Goal: Transaction & Acquisition: Subscribe to service/newsletter

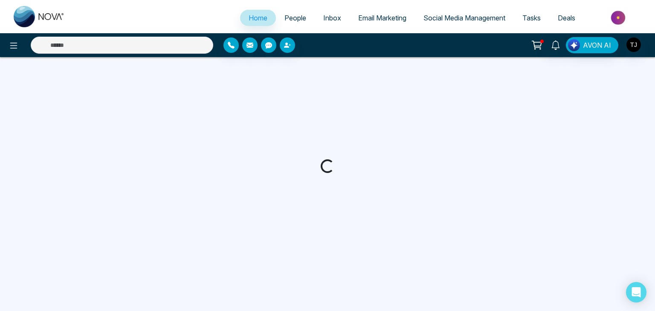
select select "*"
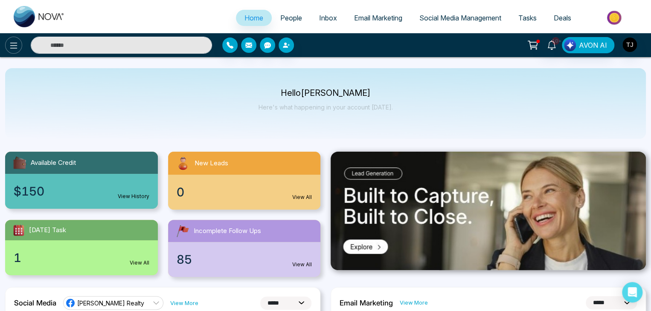
click at [13, 43] on icon at bounding box center [13, 46] width 7 height 6
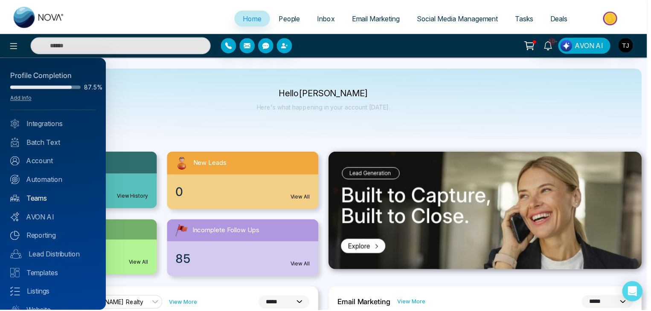
scroll to position [34, 0]
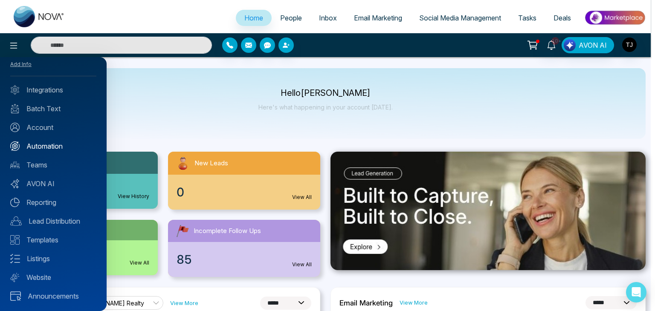
click at [60, 141] on link "Automation" at bounding box center [53, 146] width 86 height 10
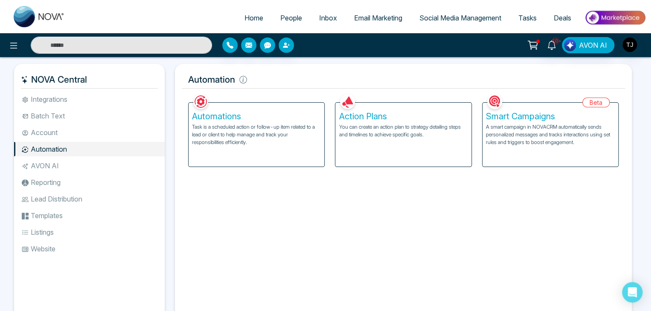
click at [291, 135] on p "Task is a scheduled action or follow-up item related to a lead or client to hel…" at bounding box center [256, 134] width 129 height 23
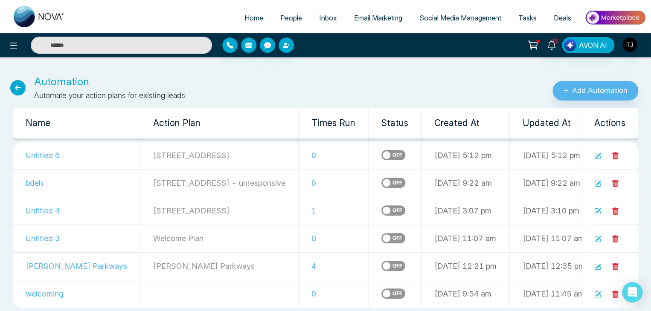
scroll to position [11, 0]
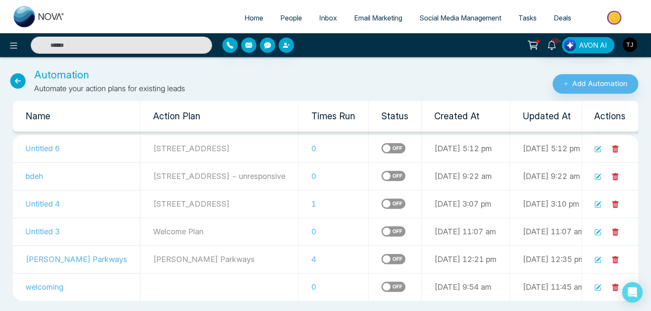
click at [290, 12] on link "People" at bounding box center [291, 18] width 39 height 16
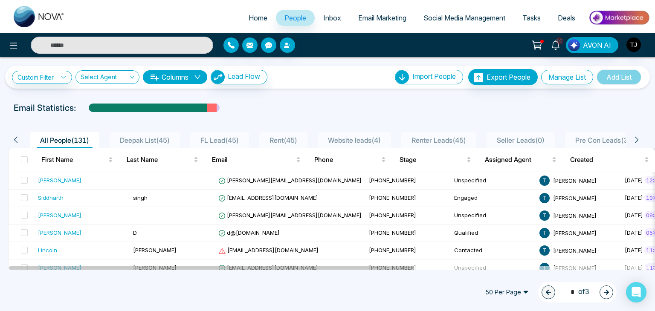
click at [394, 14] on span "Email Marketing" at bounding box center [382, 18] width 48 height 9
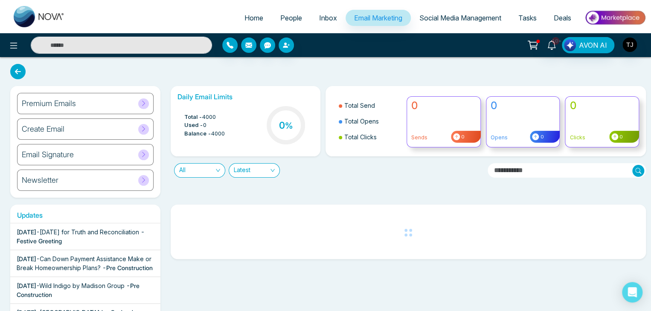
click at [146, 103] on icon at bounding box center [143, 103] width 6 height 6
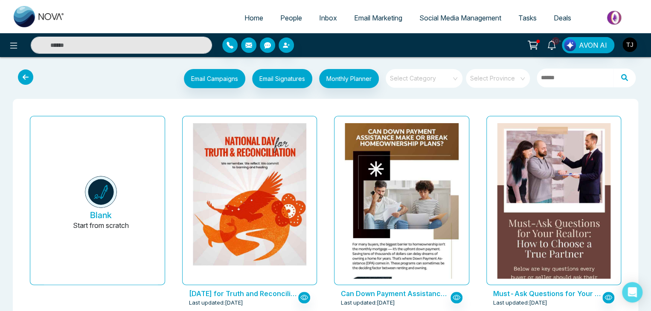
click at [442, 83] on span at bounding box center [420, 78] width 61 height 19
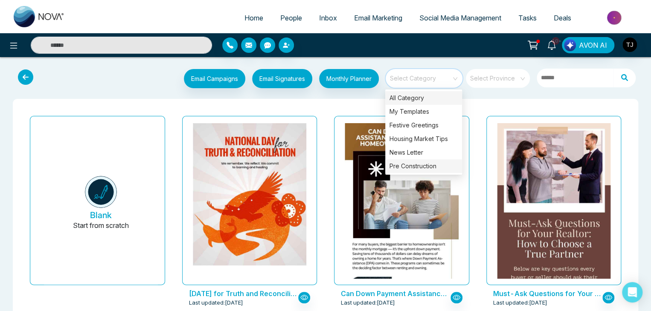
click at [443, 165] on div "Pre Construction" at bounding box center [423, 166] width 77 height 14
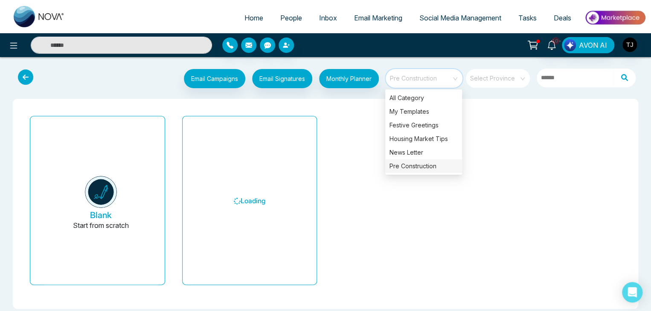
click at [472, 96] on div "Email Campaigns Start from scratch? View my campaigns Email Signatures Monthly …" at bounding box center [325, 191] width 651 height 255
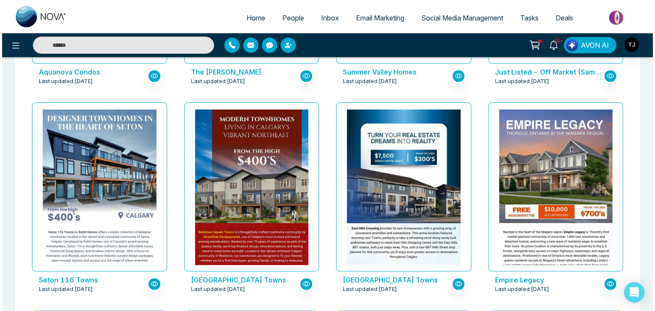
scroll to position [1680, 0]
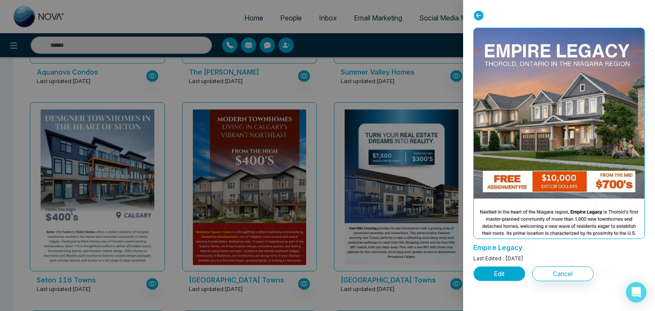
click at [505, 269] on button "Edit" at bounding box center [499, 273] width 52 height 15
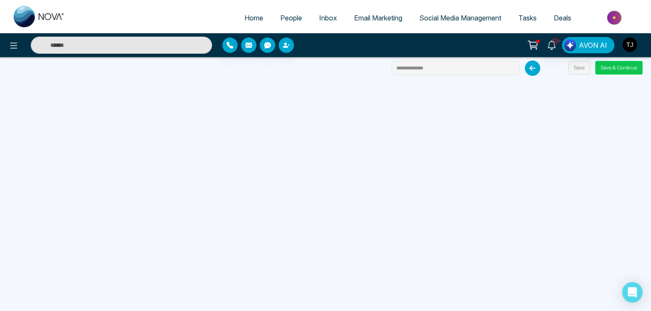
click at [615, 62] on button "Save & Continue" at bounding box center [618, 68] width 47 height 14
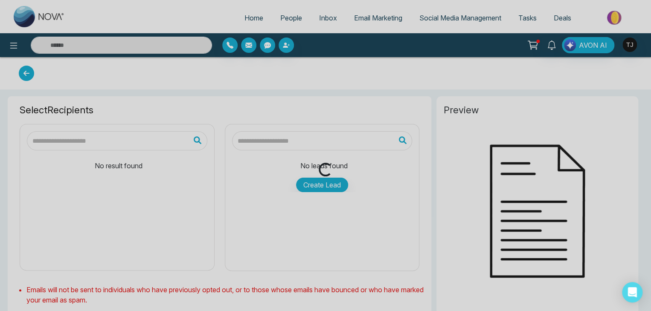
type input "**********"
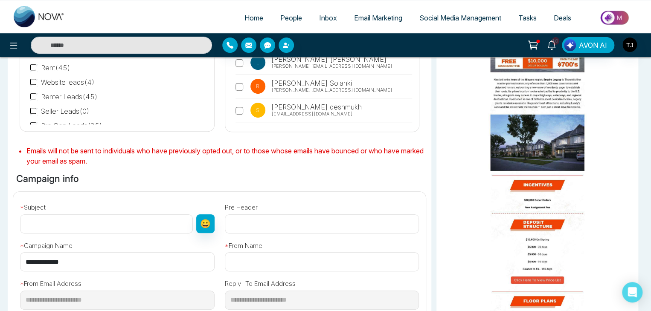
scroll to position [143, 0]
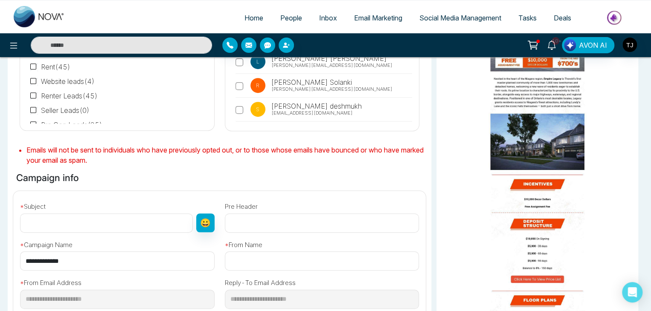
click at [178, 265] on input "**********" at bounding box center [117, 261] width 194 height 19
click at [163, 225] on input "text" at bounding box center [106, 223] width 173 height 19
paste input "**********"
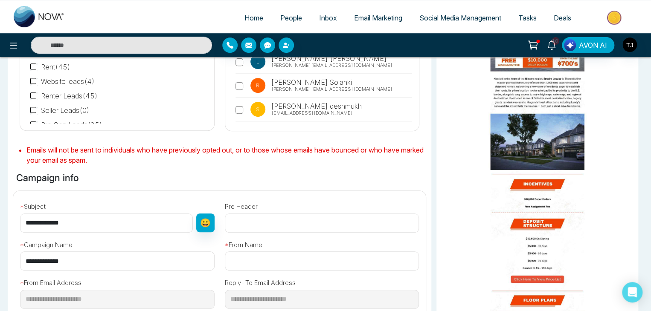
type input "**********"
paste input "**********"
click at [247, 260] on input "**********" at bounding box center [322, 261] width 194 height 19
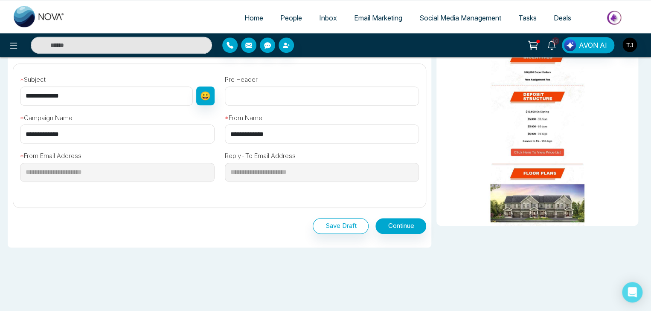
scroll to position [281, 0]
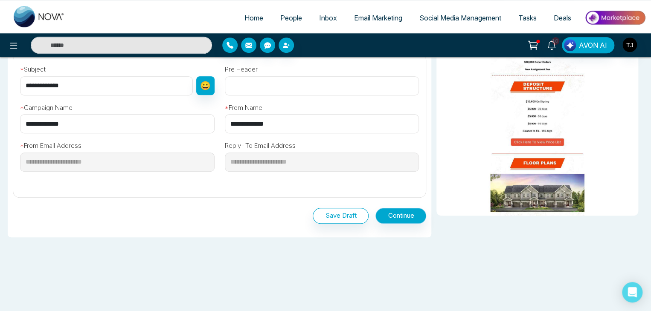
type input "**********"
click at [389, 216] on button "Continue" at bounding box center [400, 216] width 51 height 16
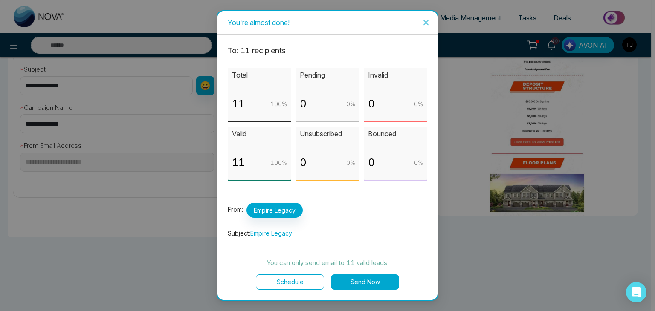
click at [375, 277] on button "Send Now" at bounding box center [365, 282] width 68 height 15
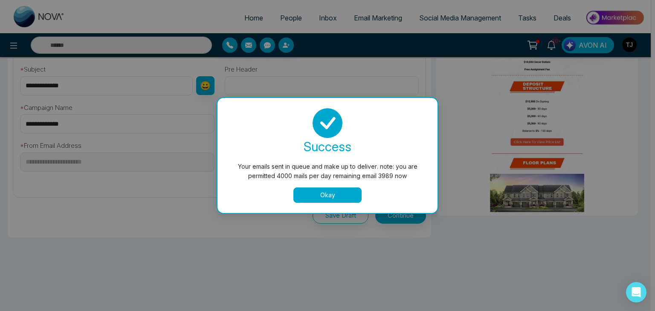
click at [347, 200] on button "Okay" at bounding box center [327, 195] width 68 height 15
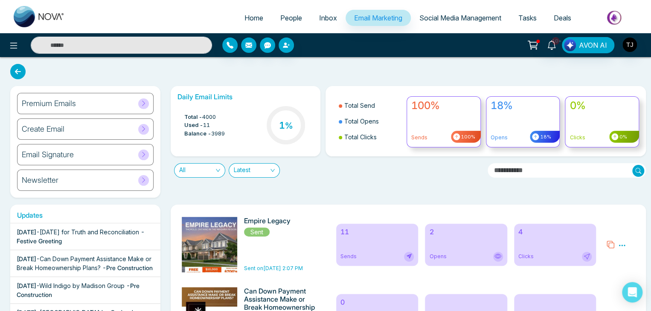
click at [259, 26] on li "Home" at bounding box center [254, 18] width 36 height 17
click at [447, 256] on div "Opens" at bounding box center [466, 257] width 74 height 10
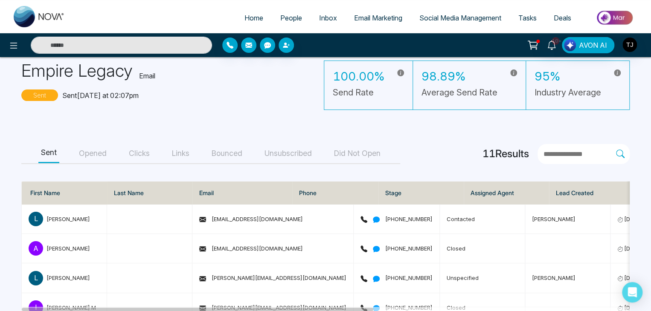
scroll to position [38, 0]
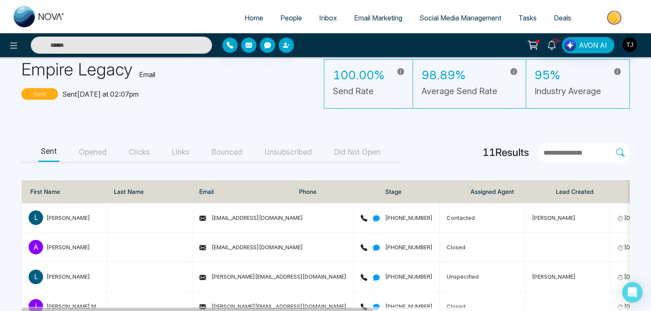
click at [93, 143] on button "Opened" at bounding box center [92, 152] width 33 height 19
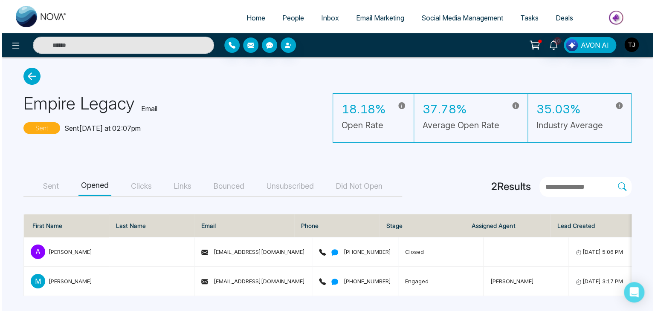
scroll to position [0, 0]
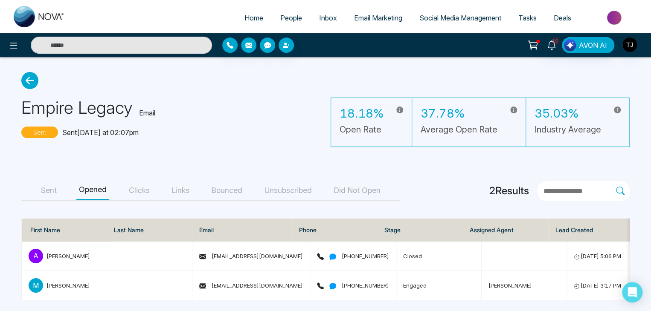
click at [244, 17] on span "Home" at bounding box center [253, 18] width 19 height 9
select select "*"
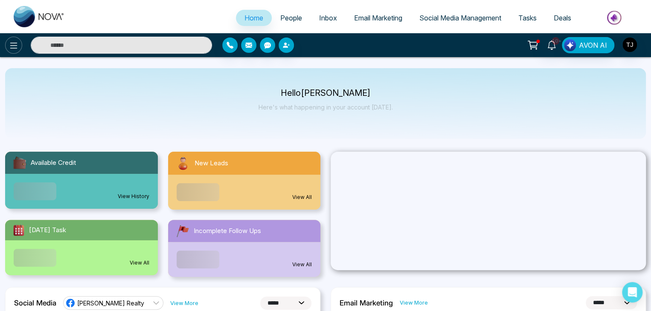
click at [9, 40] on button at bounding box center [13, 45] width 17 height 17
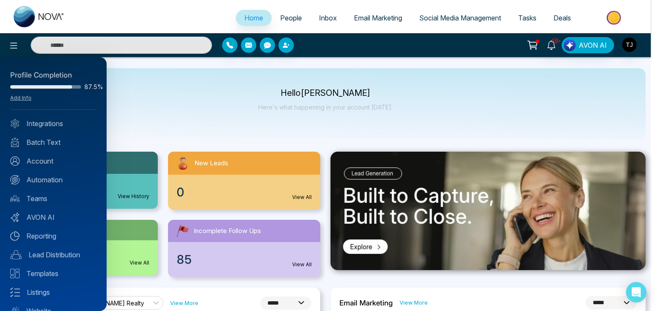
click at [211, 132] on div at bounding box center [327, 155] width 655 height 311
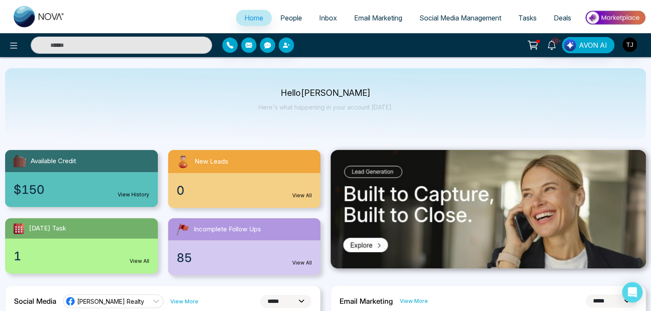
scroll to position [2, 0]
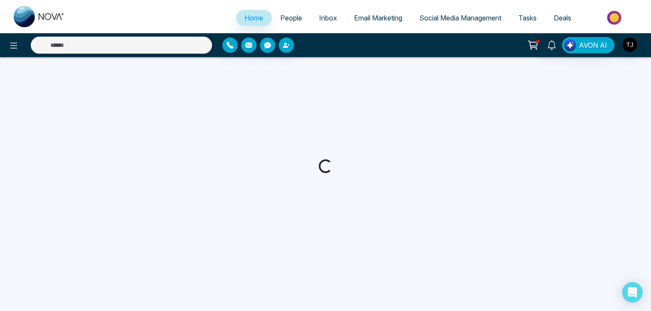
select select "*"
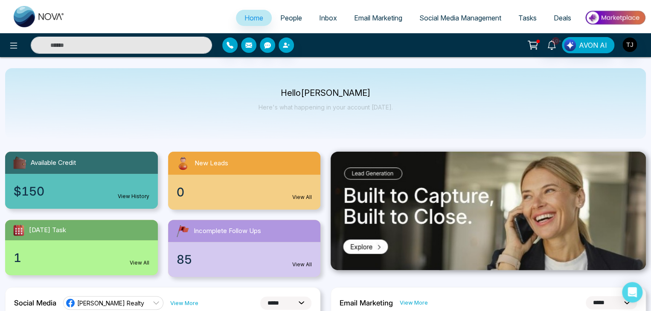
click at [290, 29] on ul "Home People Inbox Email Marketing Social Media Management Tasks Deals" at bounding box center [359, 18] width 572 height 23
click at [294, 24] on link "People" at bounding box center [291, 18] width 39 height 16
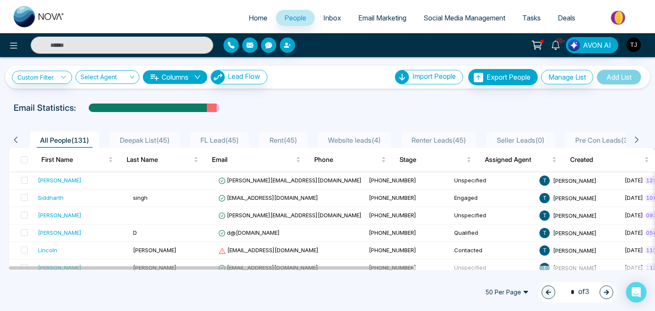
click at [323, 20] on span "Inbox" at bounding box center [332, 18] width 18 height 9
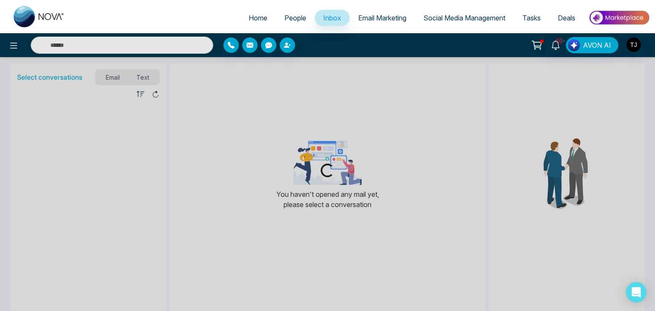
click at [379, 17] on span "Email Marketing" at bounding box center [382, 18] width 48 height 9
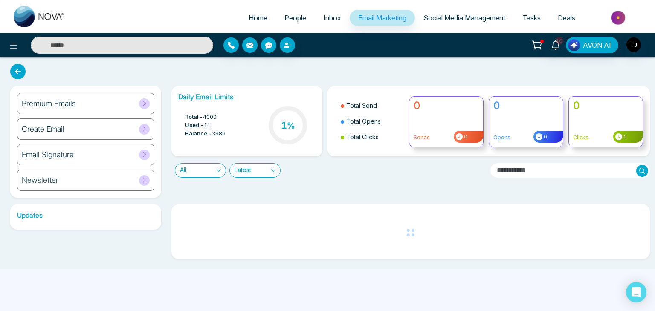
click at [447, 17] on span "Social Media Management" at bounding box center [464, 18] width 82 height 9
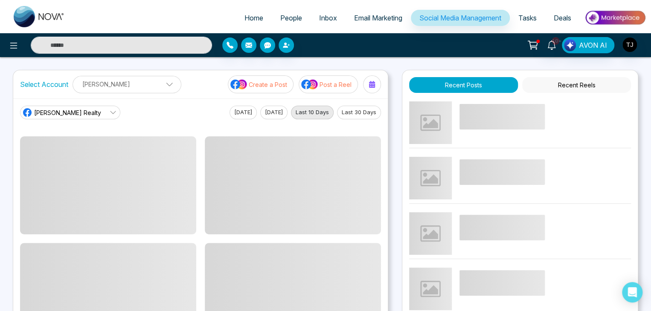
click at [523, 21] on span "Tasks" at bounding box center [527, 18] width 18 height 9
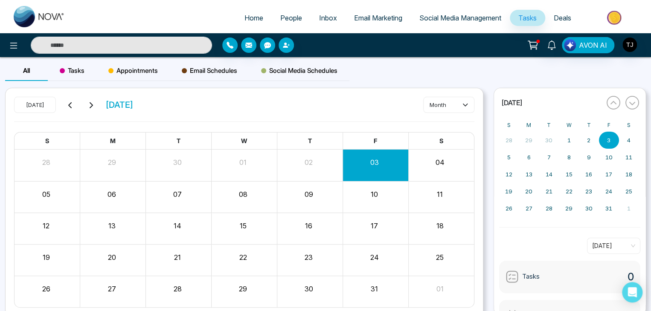
click at [564, 22] on span "Deals" at bounding box center [561, 18] width 17 height 9
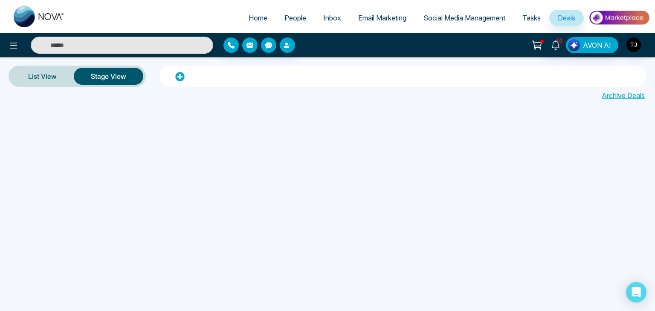
click at [252, 17] on span "Home" at bounding box center [258, 18] width 19 height 9
select select "*"
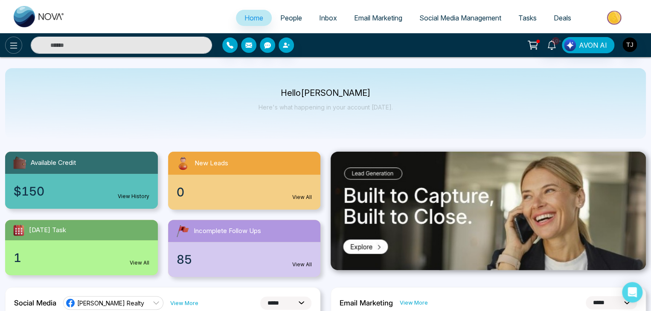
click at [13, 42] on icon at bounding box center [14, 46] width 10 height 10
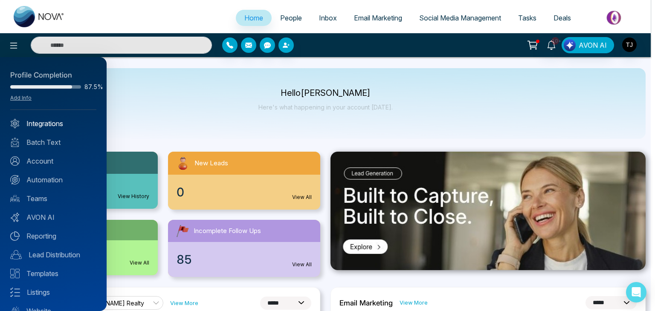
click at [56, 123] on link "Integrations" at bounding box center [53, 124] width 86 height 10
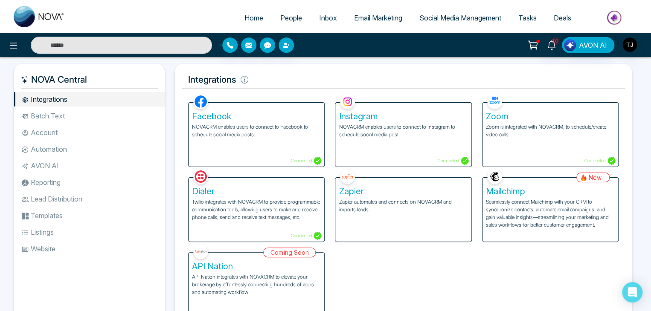
click at [61, 115] on li "Batch Text" at bounding box center [89, 116] width 151 height 14
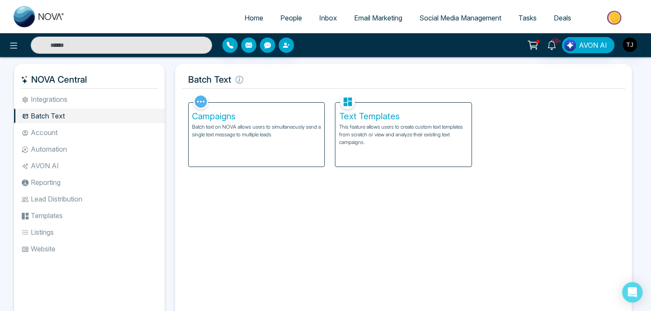
click at [64, 128] on li "Account" at bounding box center [89, 132] width 151 height 14
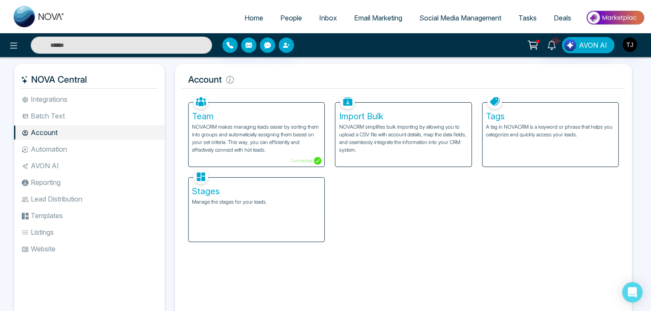
click at [68, 144] on li "Automation" at bounding box center [89, 149] width 151 height 14
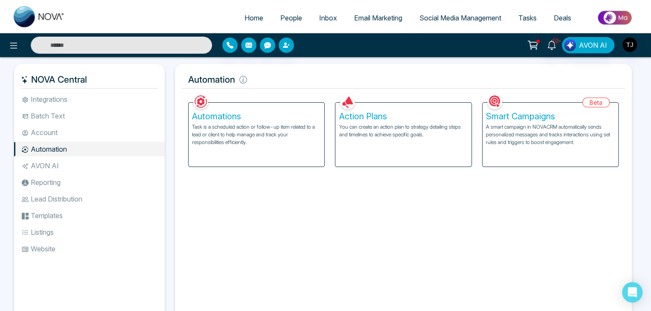
click at [75, 167] on li "AVON AI" at bounding box center [89, 166] width 151 height 14
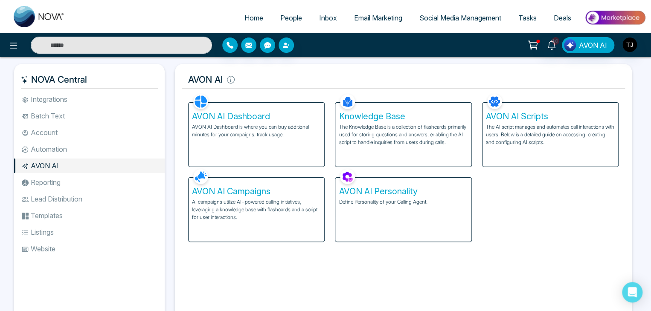
click at [76, 190] on ul "Integrations Batch Text Account Automation AVON AI Reporting Lead Distribution …" at bounding box center [89, 201] width 151 height 218
click at [78, 185] on li "Reporting" at bounding box center [89, 182] width 151 height 14
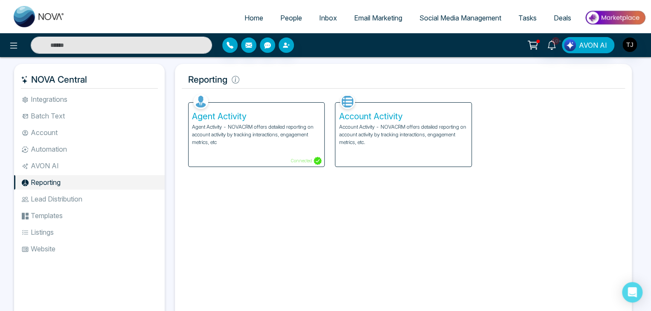
click at [81, 199] on li "Lead Distribution" at bounding box center [89, 199] width 151 height 14
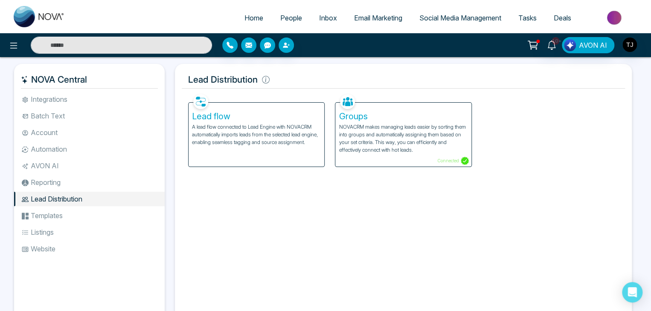
click at [84, 214] on li "Templates" at bounding box center [89, 215] width 151 height 14
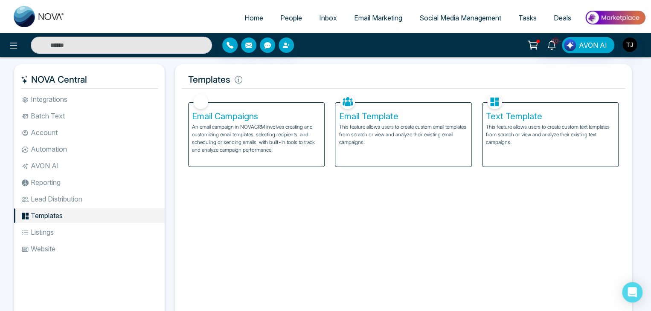
click at [87, 232] on li "Listings" at bounding box center [89, 232] width 151 height 14
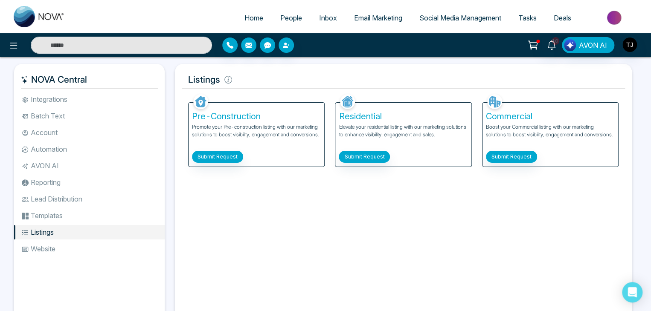
click at [90, 248] on li "Website" at bounding box center [89, 249] width 151 height 14
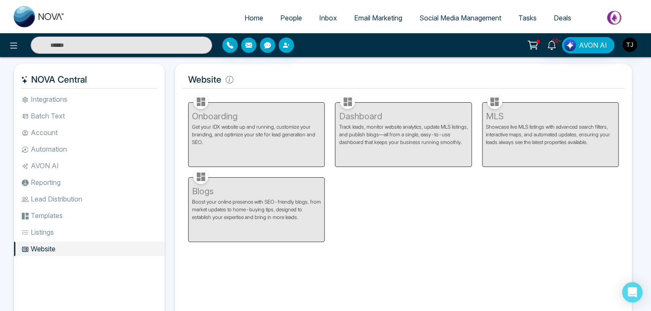
click at [232, 118] on div "Onboarding Get your IDX website up and running, customize your branding, and op…" at bounding box center [256, 129] width 147 height 75
click at [249, 17] on span "Home" at bounding box center [253, 18] width 19 height 9
select select "*"
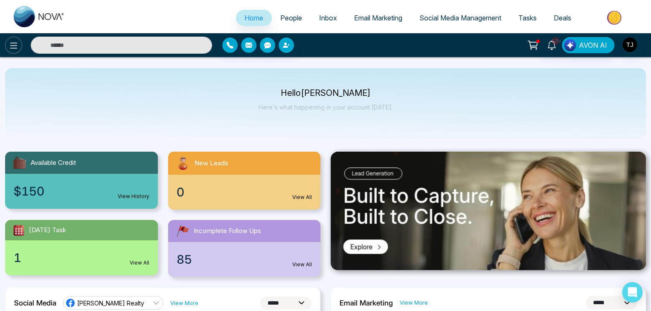
click at [10, 45] on icon at bounding box center [13, 46] width 7 height 6
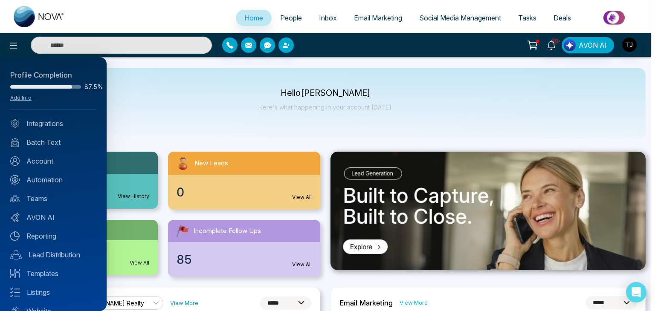
click at [154, 107] on div at bounding box center [327, 155] width 655 height 311
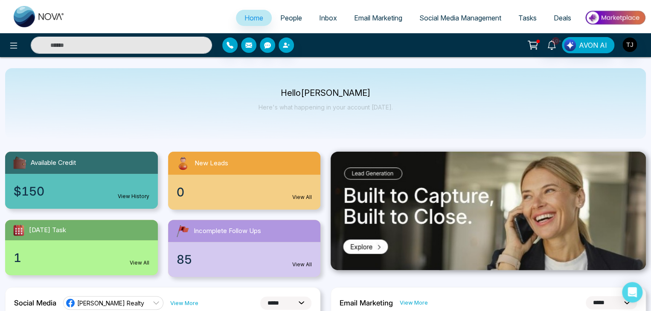
click at [157, 105] on div "Hello [PERSON_NAME] Here's what happening in your account [DATE]." at bounding box center [325, 103] width 640 height 71
click at [11, 52] on button at bounding box center [13, 45] width 17 height 17
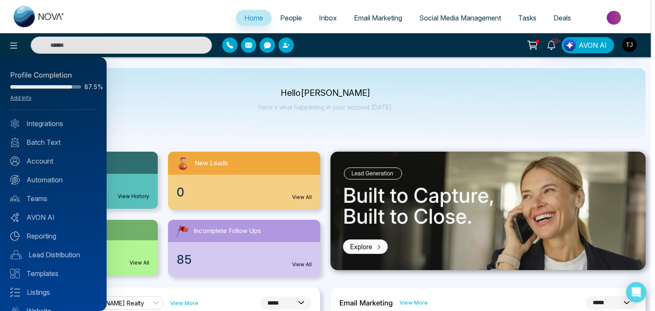
scroll to position [34, 0]
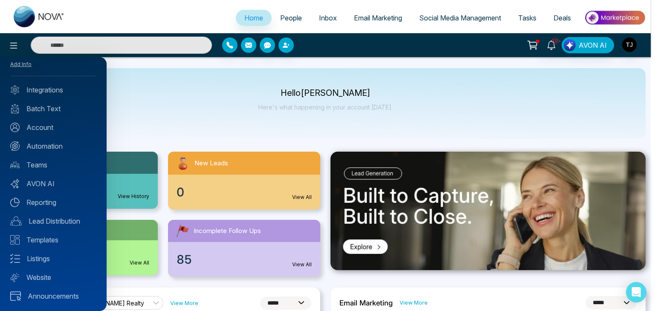
click at [52, 135] on div "Profile Completion 87.5% Add Info Integrations Batch Text Account Automation Te…" at bounding box center [53, 184] width 107 height 254
click at [56, 143] on link "Automation" at bounding box center [53, 146] width 86 height 10
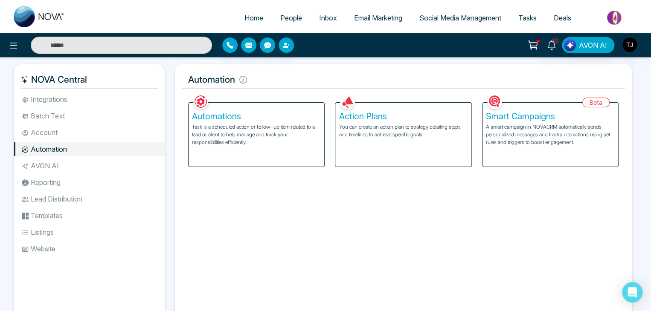
click at [268, 149] on div "Automations Task is a scheduled action or follow-up item related to a lead or c…" at bounding box center [256, 135] width 136 height 64
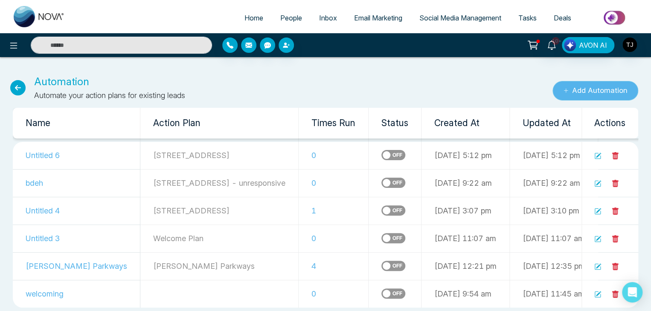
click at [608, 93] on button "Add Automation" at bounding box center [595, 91] width 86 height 20
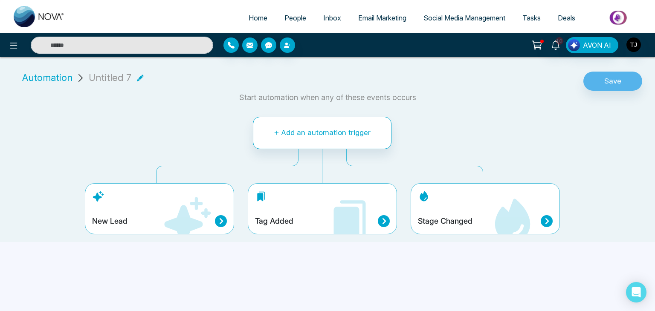
click at [259, 9] on ul "Home People Inbox Email Marketing Social Media Management Tasks Deals" at bounding box center [361, 18] width 576 height 23
click at [259, 15] on span "Home" at bounding box center [258, 18] width 19 height 9
select select "*"
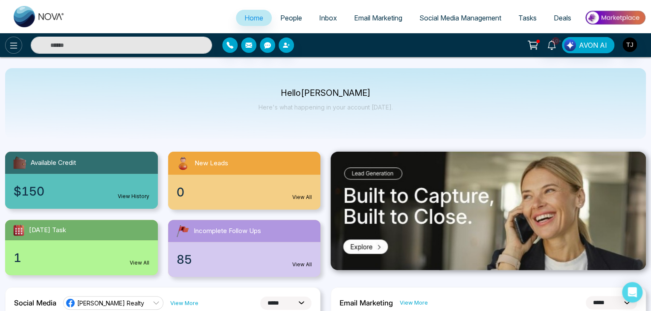
click at [17, 47] on icon at bounding box center [14, 46] width 10 height 10
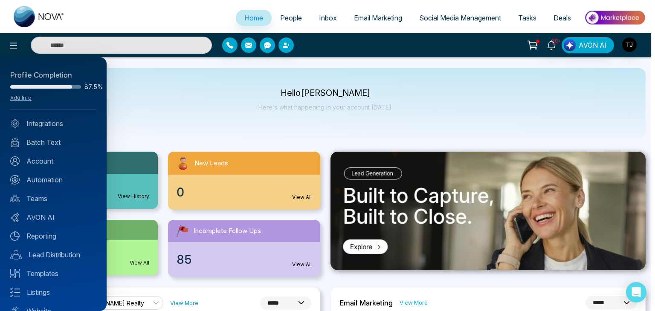
click at [169, 87] on div at bounding box center [327, 155] width 655 height 311
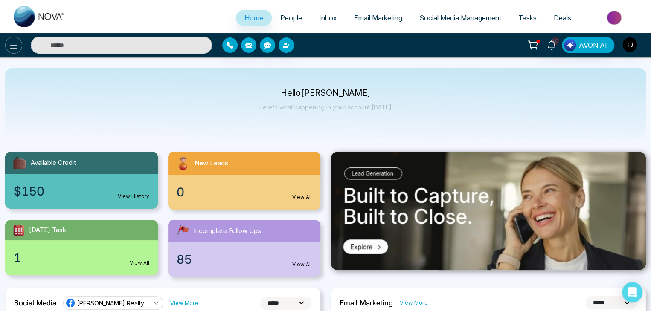
click at [19, 42] on div at bounding box center [108, 45] width 217 height 17
click at [19, 42] on button at bounding box center [13, 45] width 17 height 17
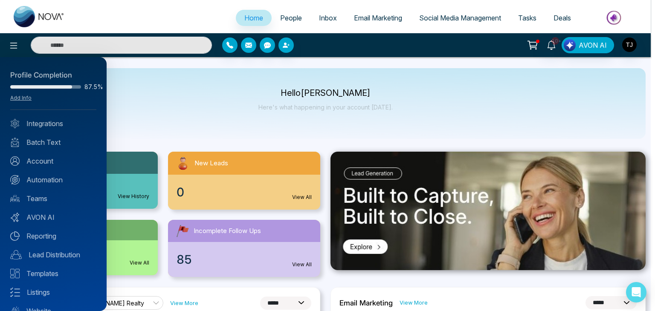
click at [202, 48] on div at bounding box center [327, 155] width 655 height 311
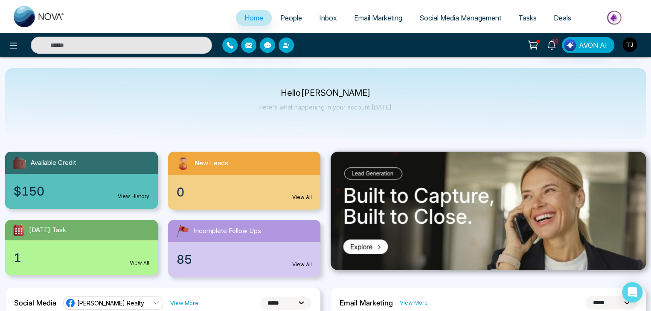
click at [292, 14] on span "People" at bounding box center [291, 18] width 22 height 9
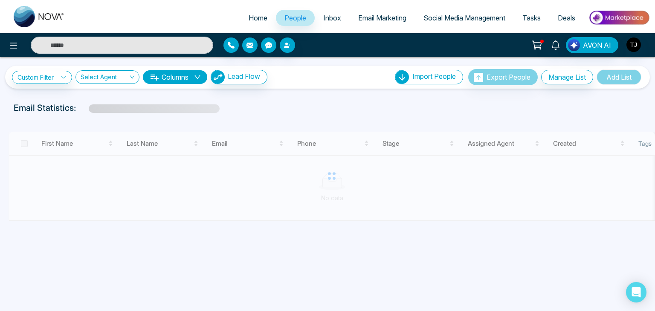
click at [326, 15] on span "Inbox" at bounding box center [332, 18] width 18 height 9
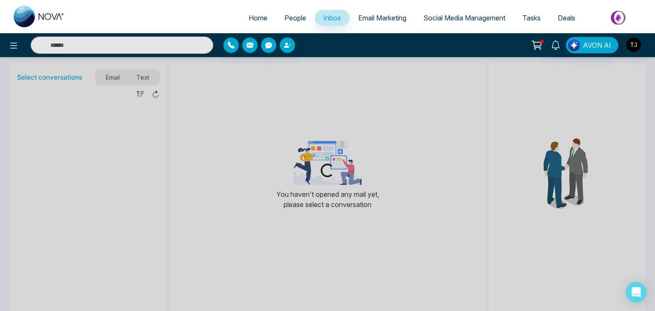
click at [379, 17] on span "Email Marketing" at bounding box center [382, 18] width 48 height 9
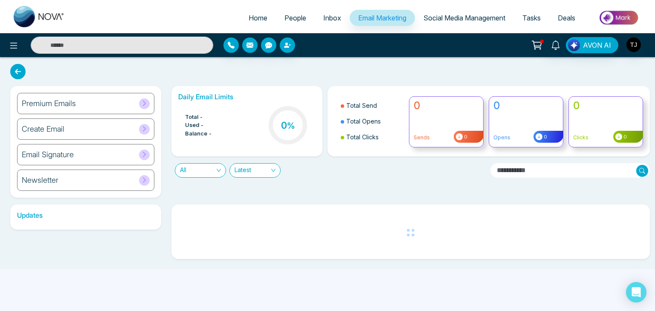
click at [462, 23] on link "Social Media Management" at bounding box center [464, 18] width 99 height 16
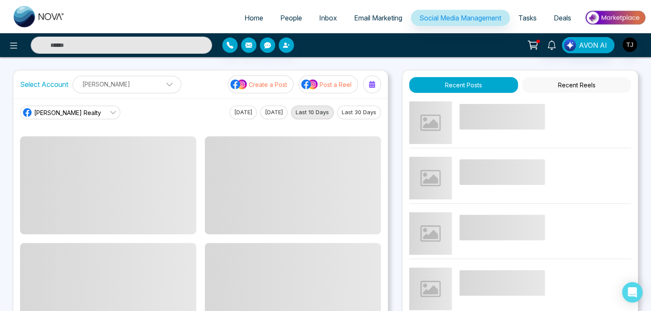
click at [252, 26] on li "Home" at bounding box center [254, 18] width 36 height 17
click at [252, 19] on span "Home" at bounding box center [253, 18] width 19 height 9
select select "*"
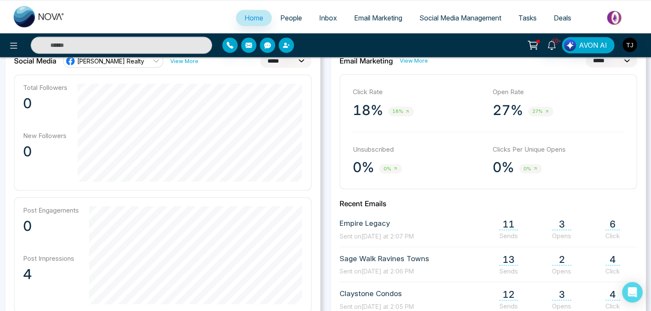
scroll to position [275, 0]
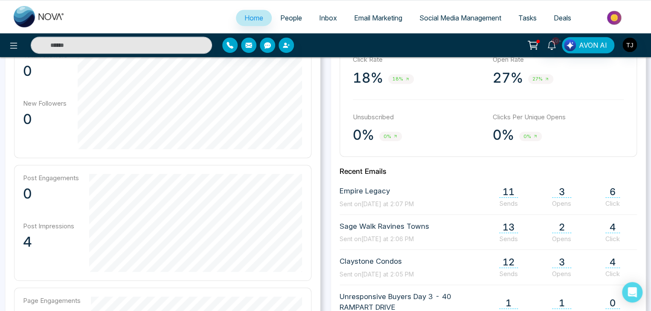
click at [560, 187] on span "3" at bounding box center [561, 192] width 19 height 12
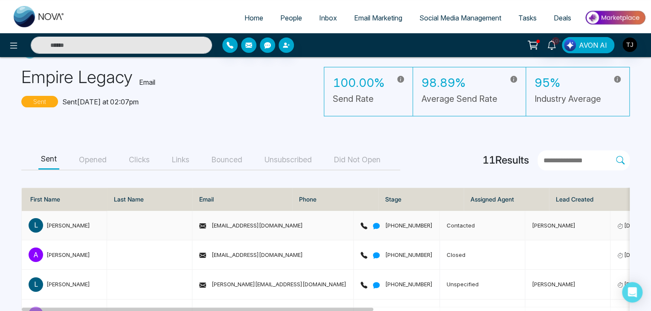
scroll to position [32, 0]
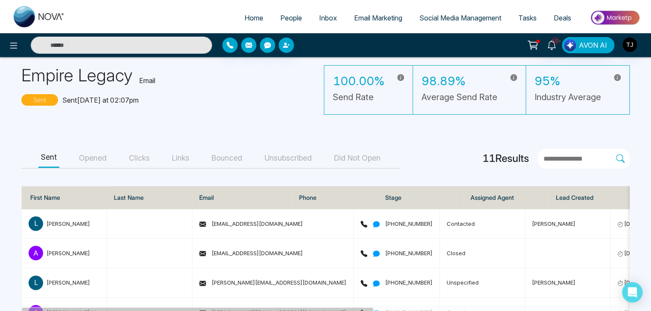
click at [105, 168] on main "Empire Legacy Email Sent Sent [DATE] at 02:07pm 100.00% Send Rate 98.89% Averag…" at bounding box center [325, 289] width 651 height 529
click at [106, 153] on button "Opened" at bounding box center [92, 158] width 33 height 19
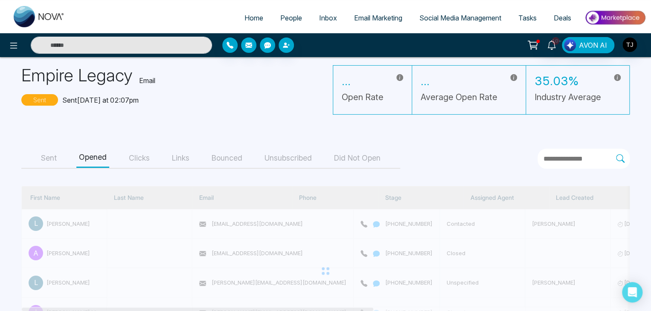
scroll to position [38, 0]
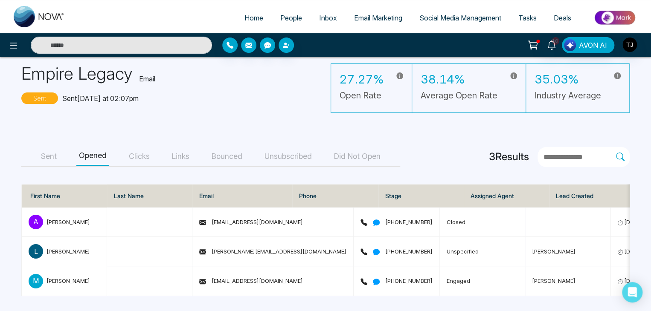
click at [55, 147] on button "Sent" at bounding box center [48, 156] width 21 height 19
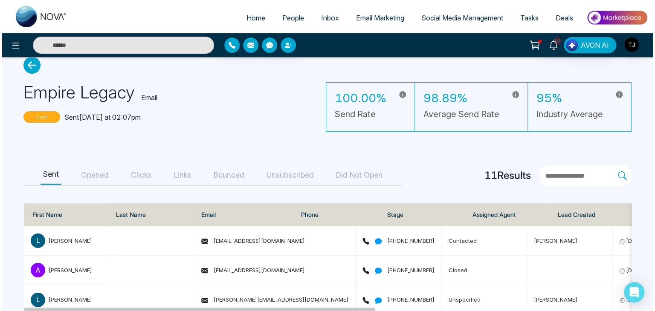
scroll to position [0, 0]
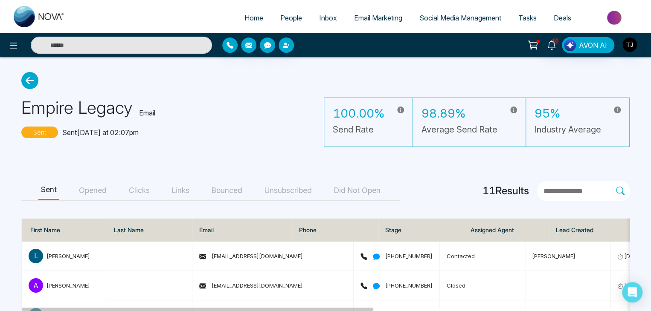
click at [246, 18] on span "Home" at bounding box center [253, 18] width 19 height 9
select select "*"
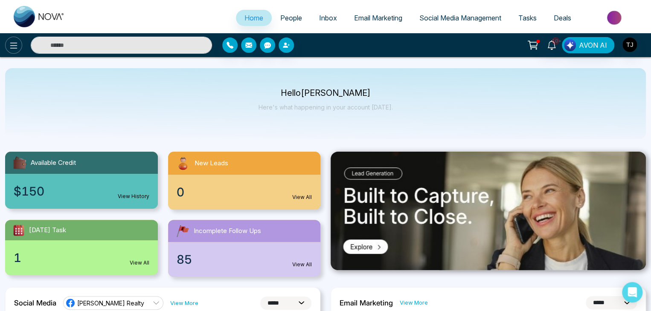
click at [15, 52] on button at bounding box center [13, 45] width 17 height 17
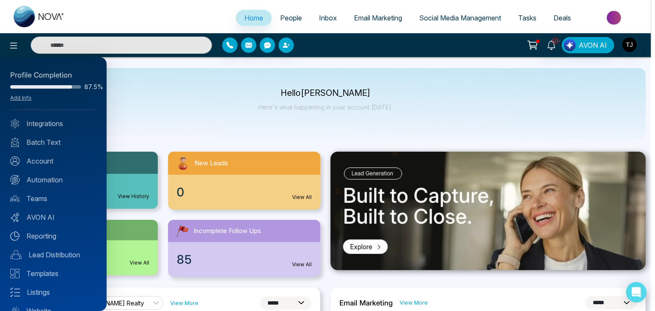
click at [179, 102] on div at bounding box center [327, 155] width 655 height 311
